Goal: Transaction & Acquisition: Download file/media

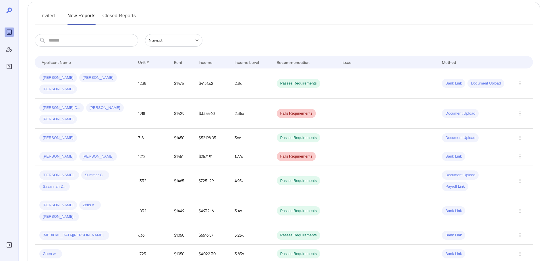
scroll to position [57, 0]
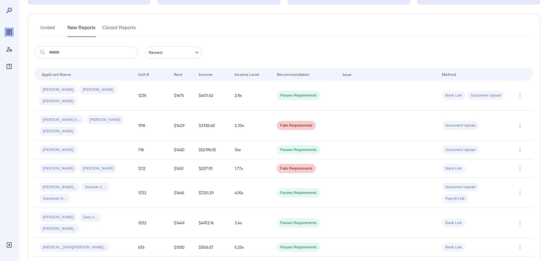
click at [80, 51] on input "text" at bounding box center [93, 52] width 89 height 13
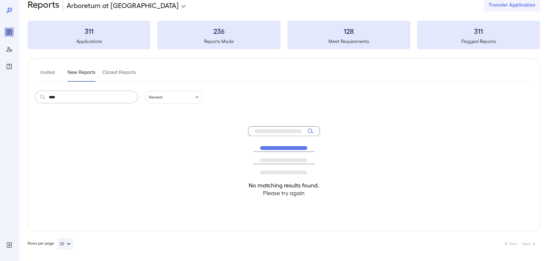
scroll to position [13, 0]
type input "*"
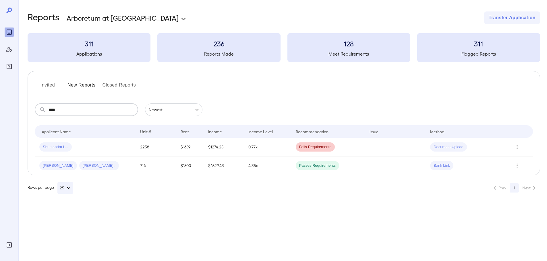
scroll to position [0, 0]
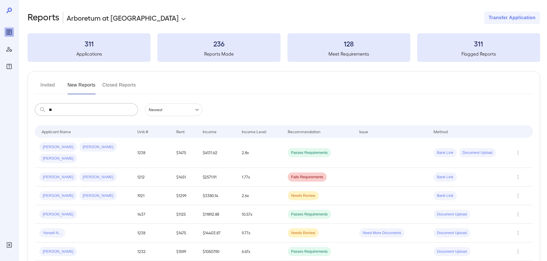
type input "*"
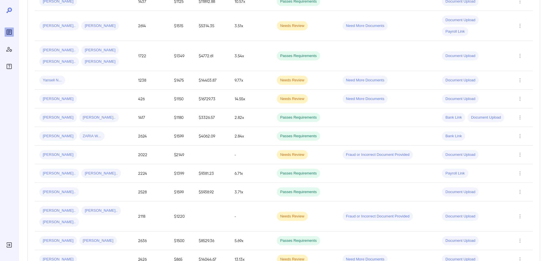
scroll to position [408, 0]
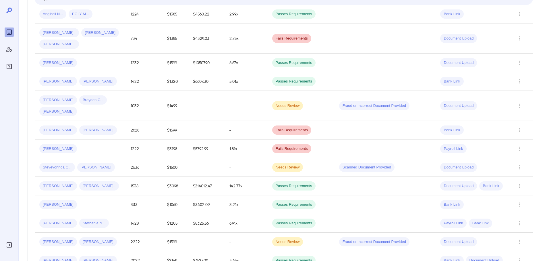
scroll to position [98, 0]
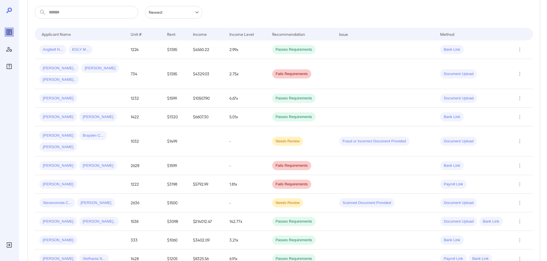
click at [102, 7] on input "text" at bounding box center [93, 12] width 89 height 13
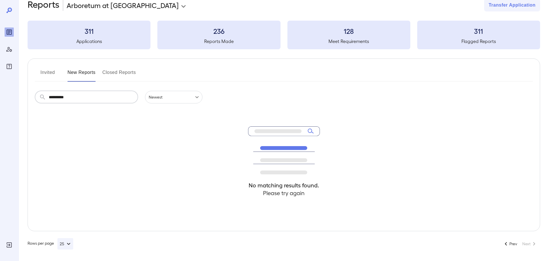
type input "**********"
click at [117, 71] on button "Closed Reports" at bounding box center [119, 75] width 34 height 14
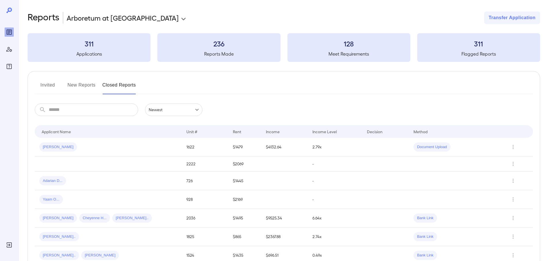
click at [35, 83] on button "Invited" at bounding box center [48, 88] width 26 height 14
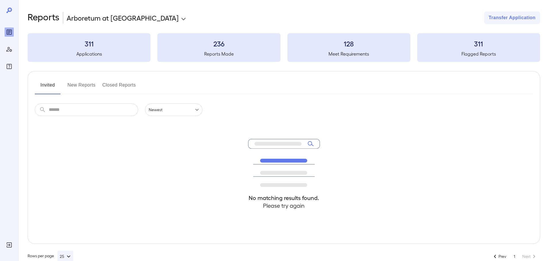
click at [74, 87] on button "New Reports" at bounding box center [81, 88] width 28 height 14
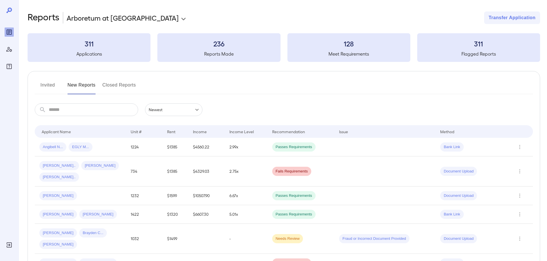
click at [81, 109] on input "text" at bounding box center [93, 110] width 89 height 13
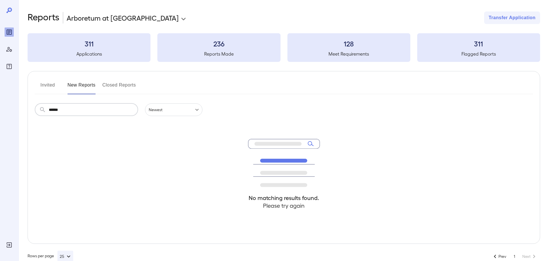
type input "******"
click at [79, 111] on input "******" at bounding box center [93, 110] width 89 height 13
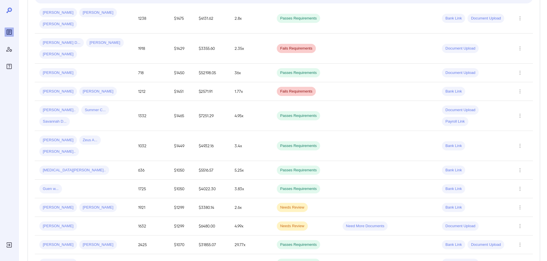
scroll to position [144, 0]
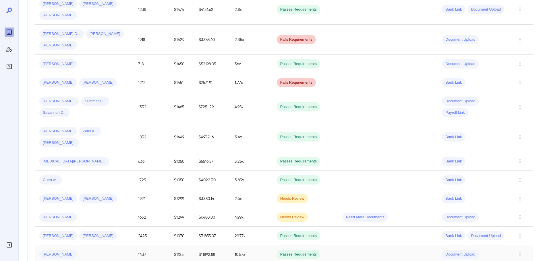
click at [157, 246] on td "1437" at bounding box center [151, 255] width 36 height 19
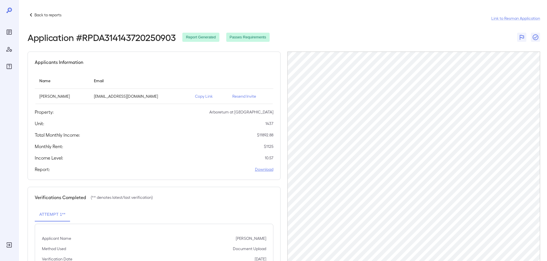
click at [262, 170] on link "Download" at bounding box center [264, 170] width 18 height 6
click at [270, 34] on div "Passes Requirements" at bounding box center [247, 37] width 43 height 9
click at [278, 23] on div "Back to reports Link to Resman Application" at bounding box center [284, 18] width 512 height 14
click at [352, 36] on div "Application # RPDA314143720250903 Report Generated Passes Requirements" at bounding box center [284, 37] width 512 height 10
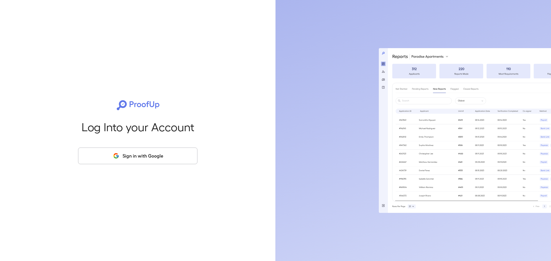
click at [159, 154] on button "Sign in with Google" at bounding box center [137, 156] width 119 height 17
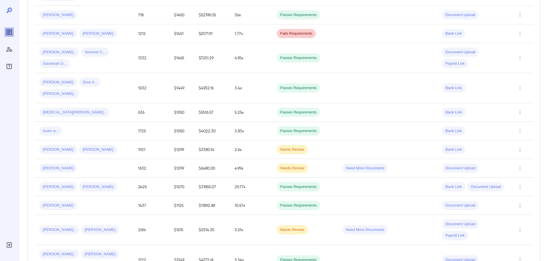
scroll to position [201, 0]
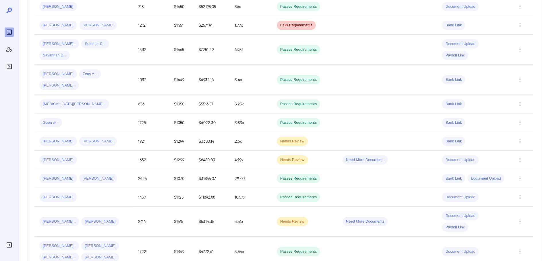
click at [54, 195] on span "Carlos A..." at bounding box center [58, 197] width 38 height 5
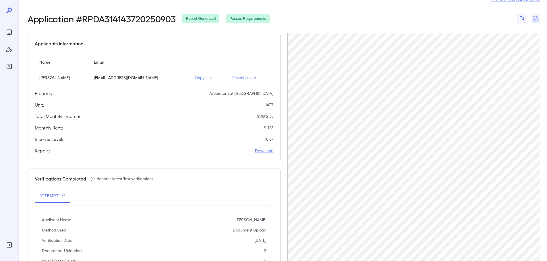
scroll to position [29, 0]
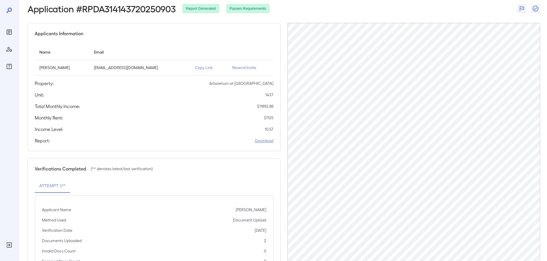
click at [268, 140] on link "Download" at bounding box center [264, 141] width 18 height 6
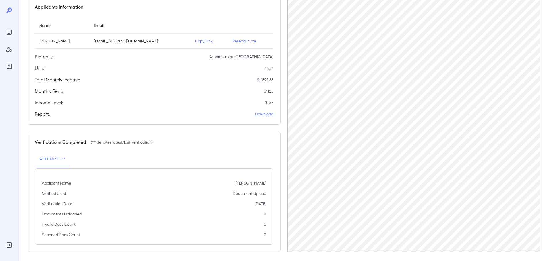
scroll to position [58, 0]
